Goal: Task Accomplishment & Management: Manage account settings

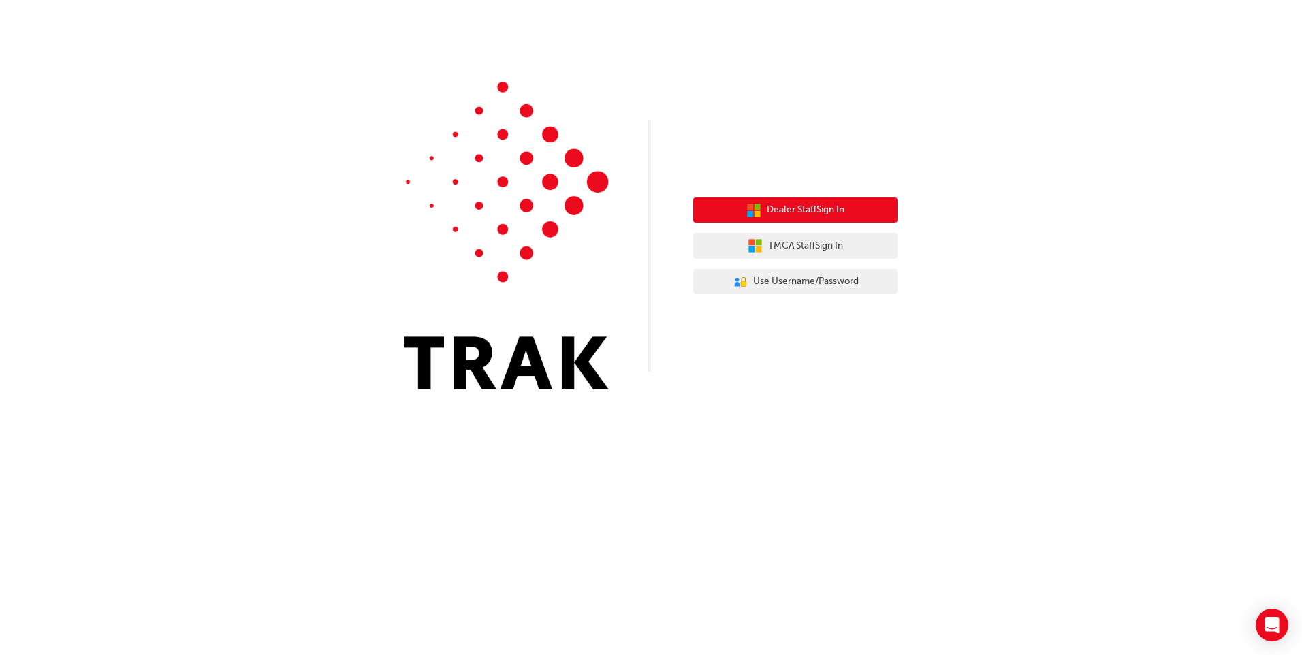
click at [811, 222] on button "Dealer Staff Sign In" at bounding box center [795, 211] width 204 height 26
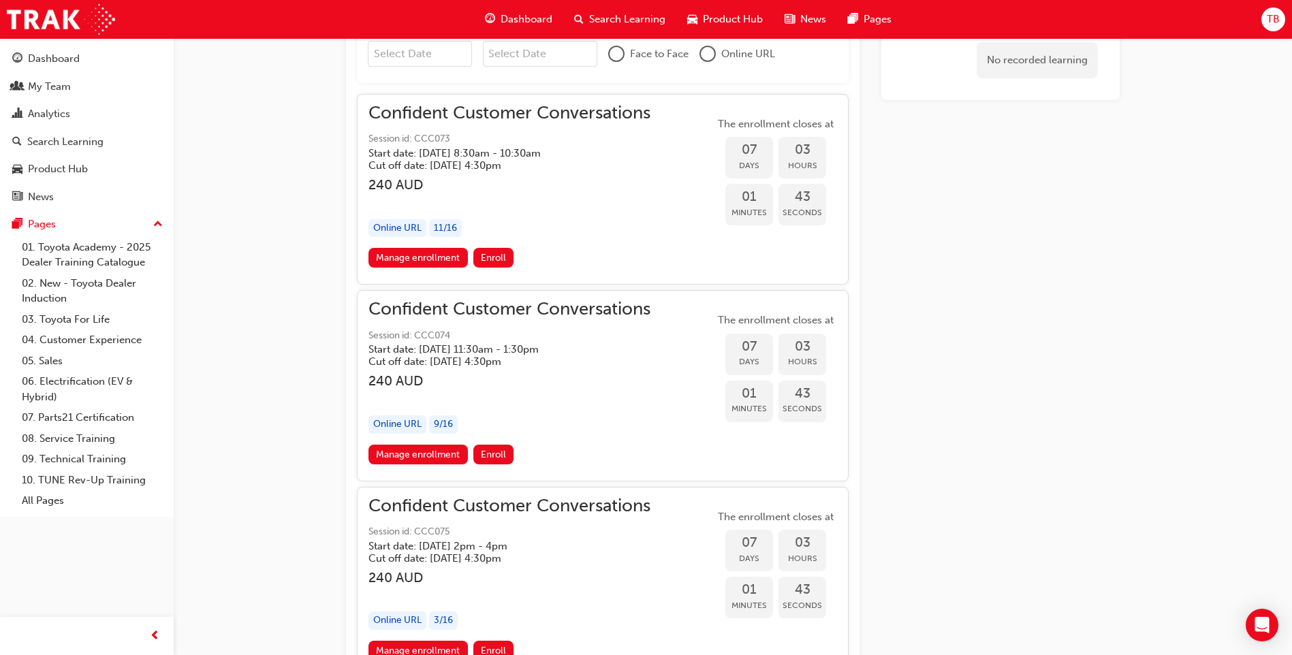
scroll to position [988, 0]
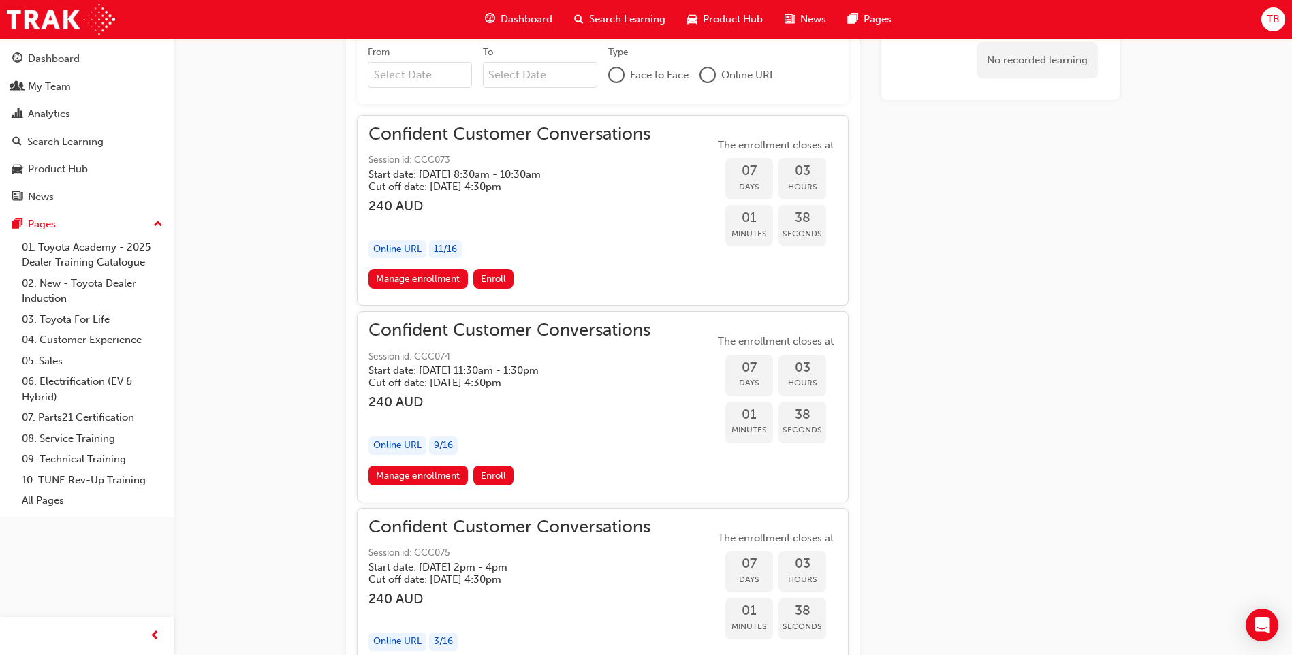
click at [437, 447] on div "9 / 16" at bounding box center [443, 446] width 29 height 18
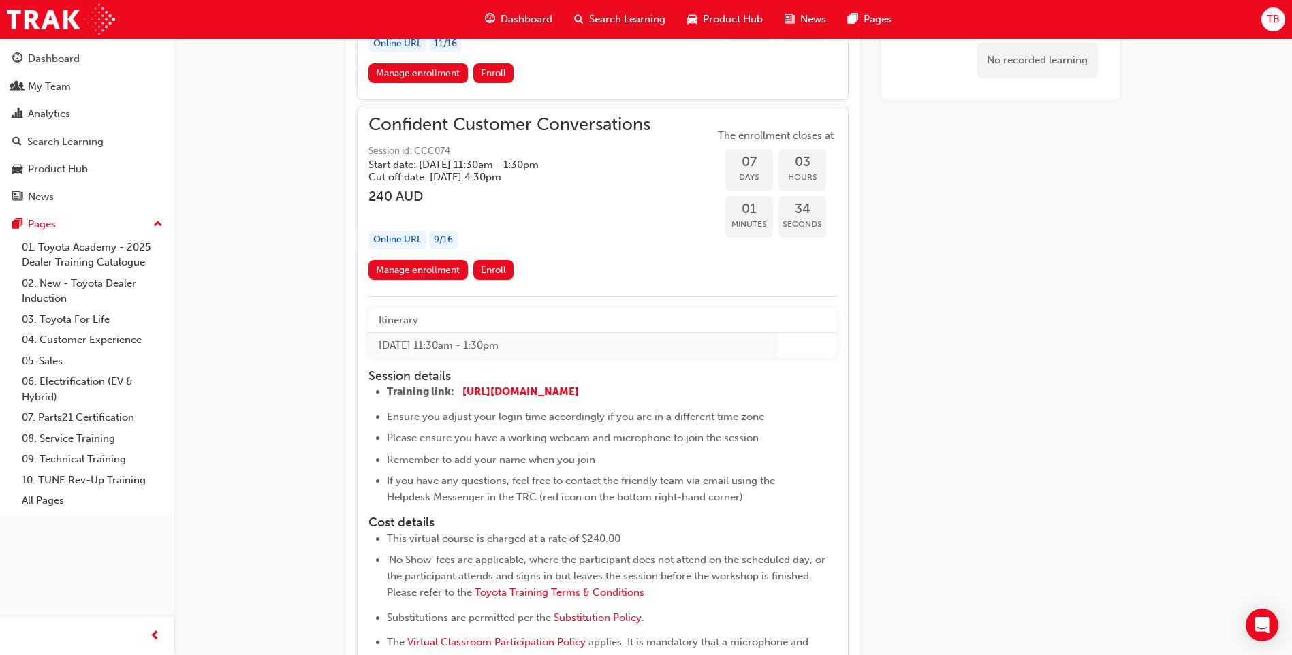
scroll to position [1192, 0]
click at [421, 274] on link "Manage enrollment" at bounding box center [417, 272] width 99 height 20
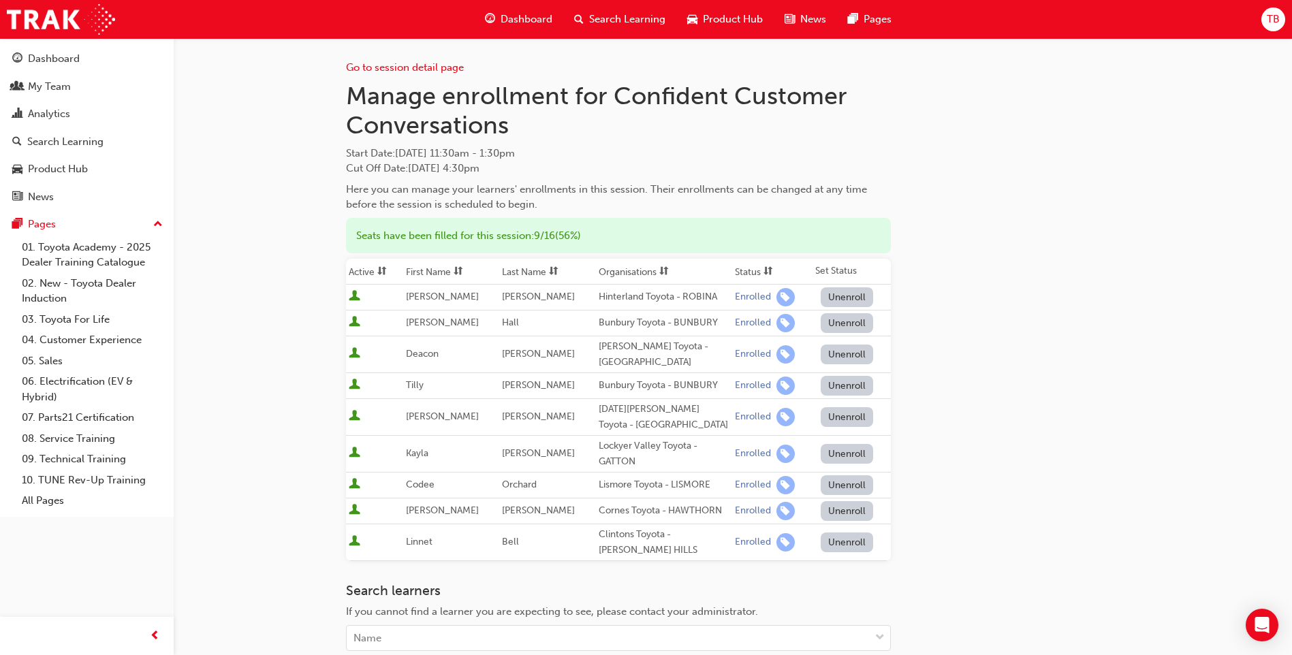
click at [1274, 26] on span "TB" at bounding box center [1273, 20] width 13 height 16
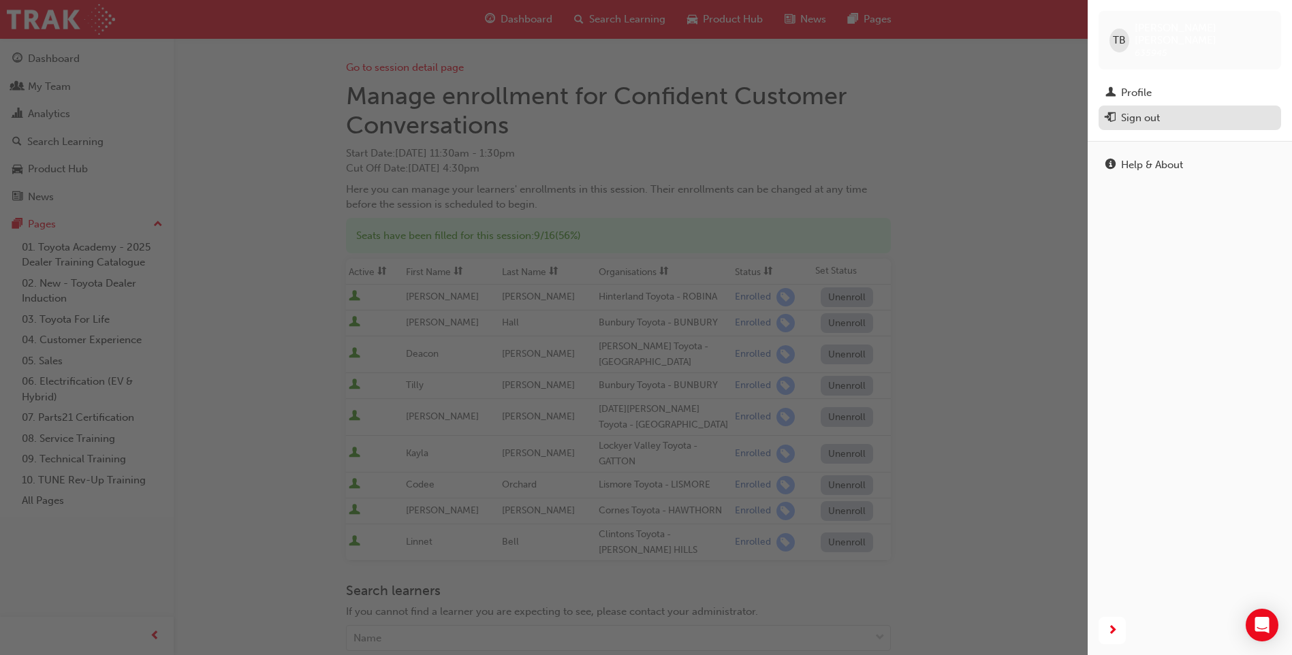
click at [1127, 110] on div "Sign out" at bounding box center [1140, 118] width 39 height 16
